Goal: Information Seeking & Learning: Learn about a topic

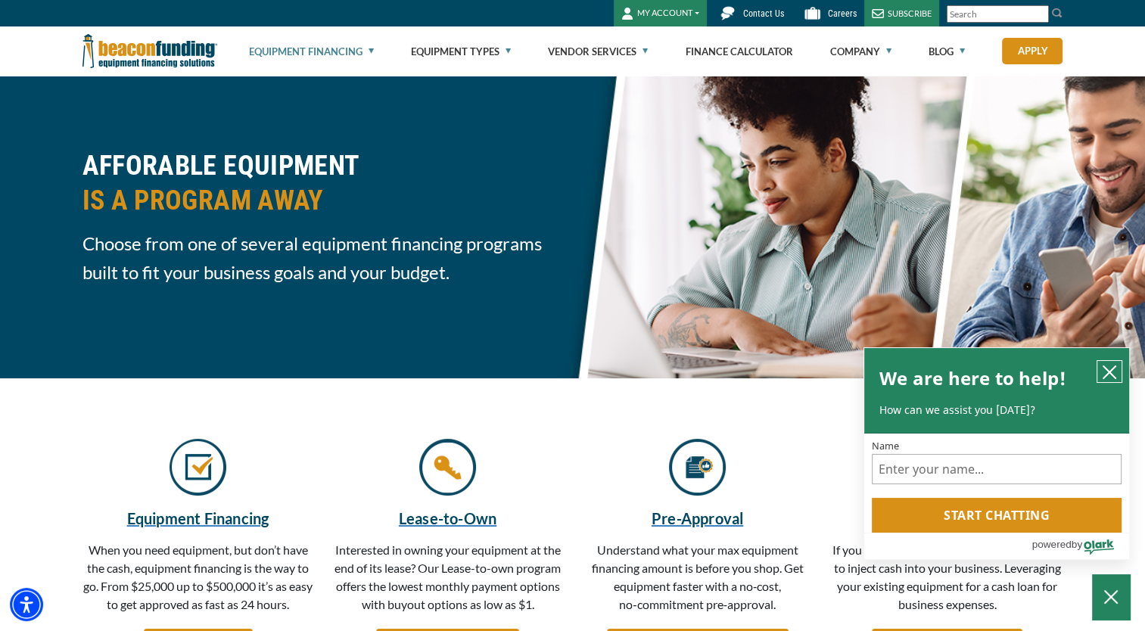
click at [1112, 365] on icon "close chatbox" at bounding box center [1109, 372] width 15 height 15
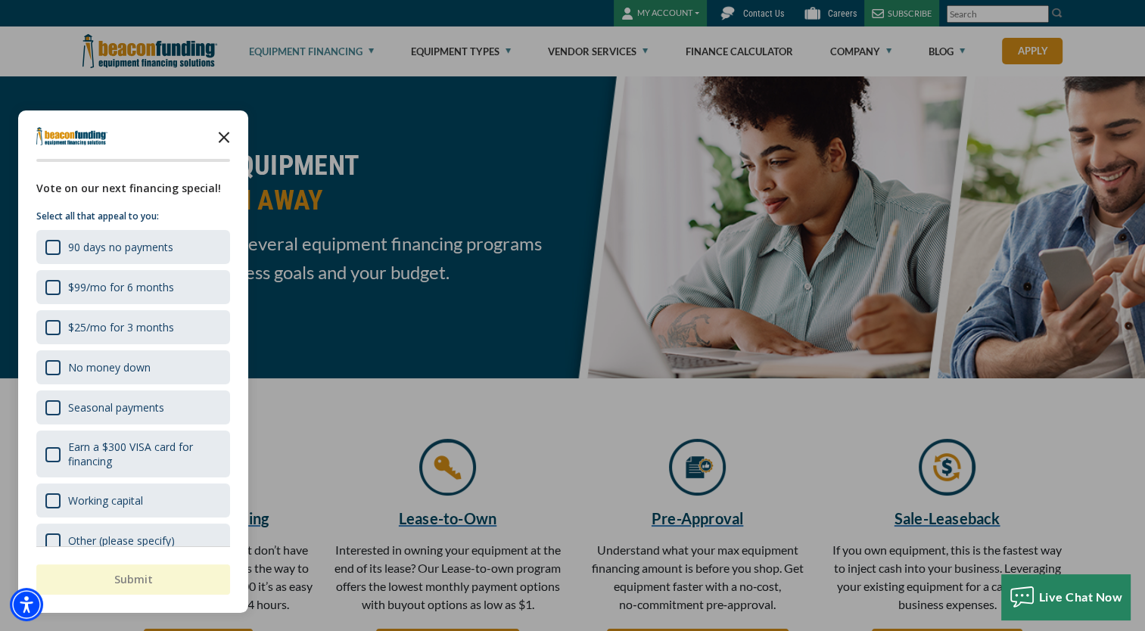
click at [225, 133] on icon "Close the survey" at bounding box center [224, 136] width 30 height 30
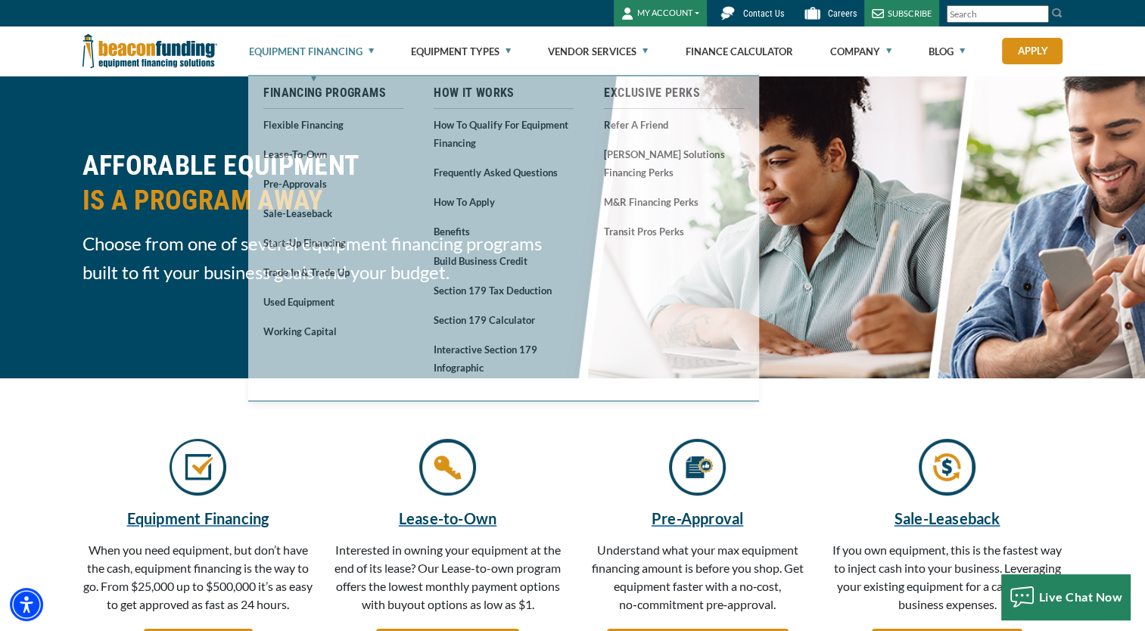
click at [369, 47] on link "Equipment Financing" at bounding box center [311, 51] width 125 height 48
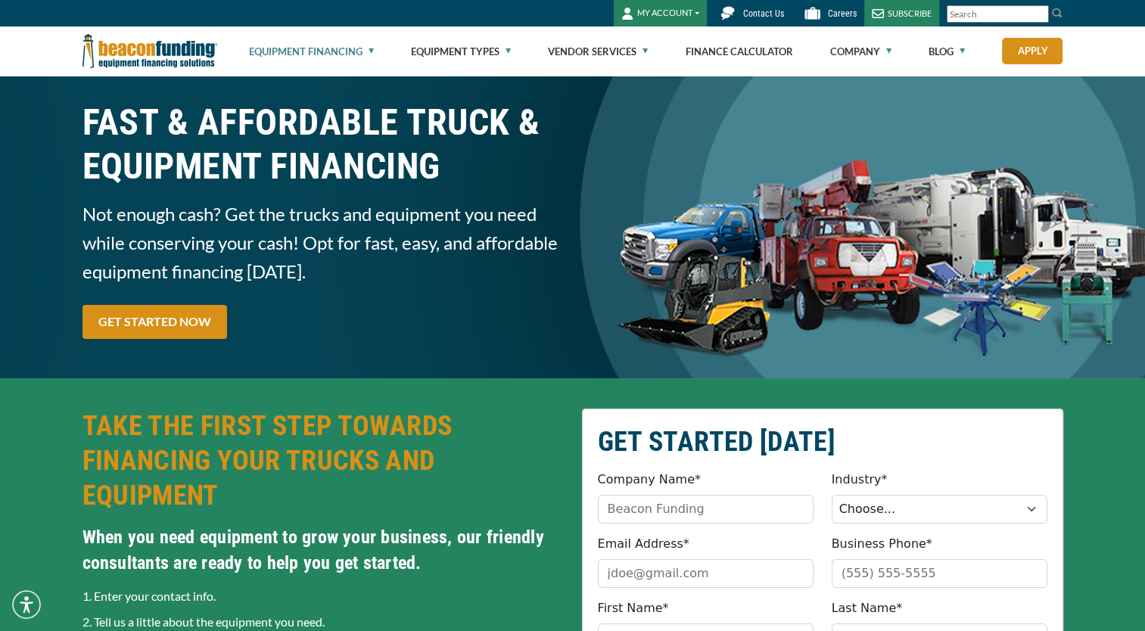
click at [369, 47] on link "Equipment Financing" at bounding box center [311, 51] width 125 height 48
click at [346, 51] on link "Equipment Financing" at bounding box center [311, 51] width 125 height 48
click at [376, 47] on ul "Equipment Financing Financing Programs Flexible Financing Lease-To-Own Pre-appr…" at bounding box center [656, 50] width 814 height 49
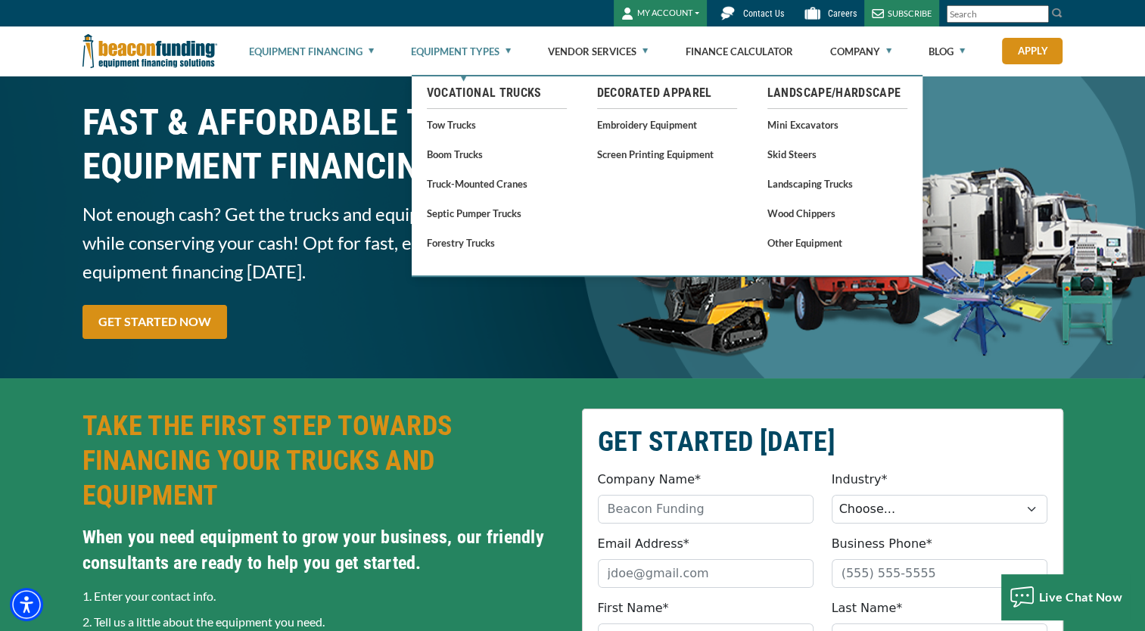
click at [473, 45] on link "Equipment Types" at bounding box center [461, 51] width 100 height 48
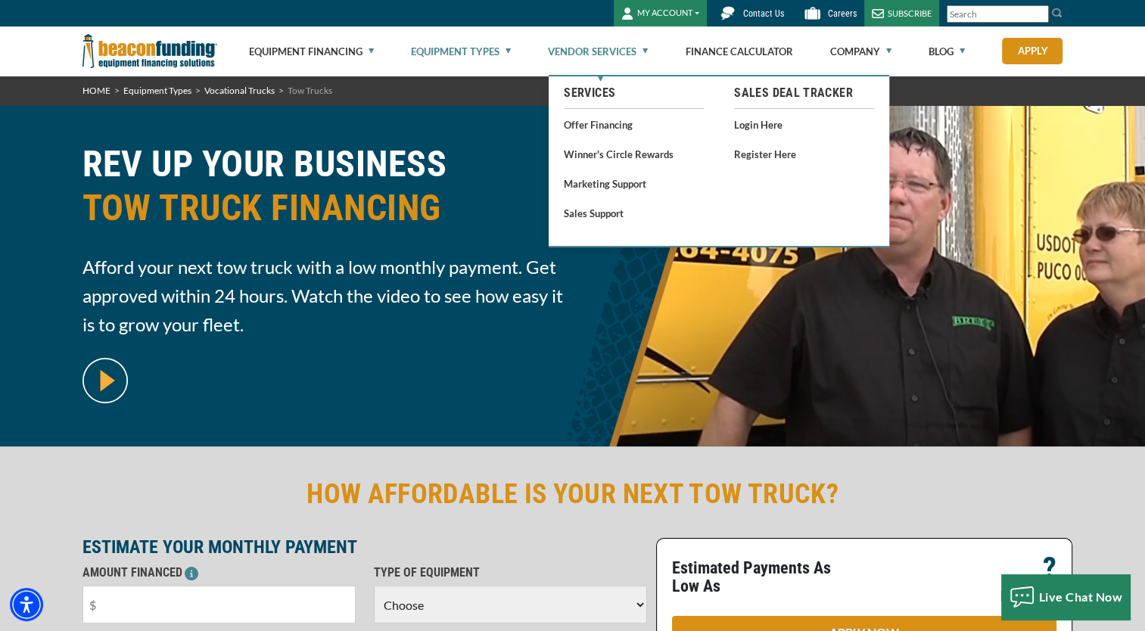
click at [636, 50] on link "Vendor Services" at bounding box center [598, 51] width 100 height 48
